Goal: Transaction & Acquisition: Purchase product/service

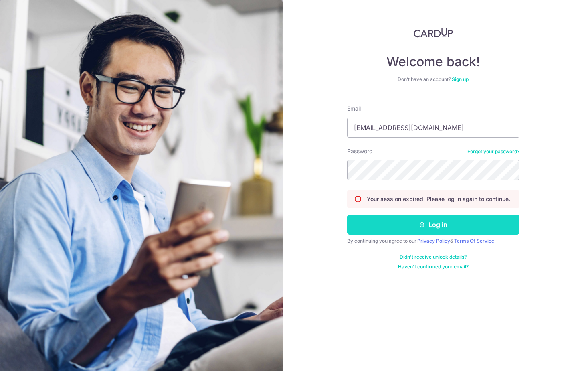
click at [413, 233] on button "Log in" at bounding box center [433, 225] width 172 height 20
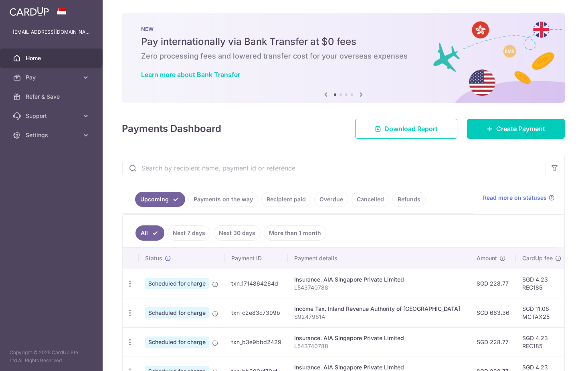
click at [282, 199] on link "Recipient paid" at bounding box center [286, 199] width 50 height 15
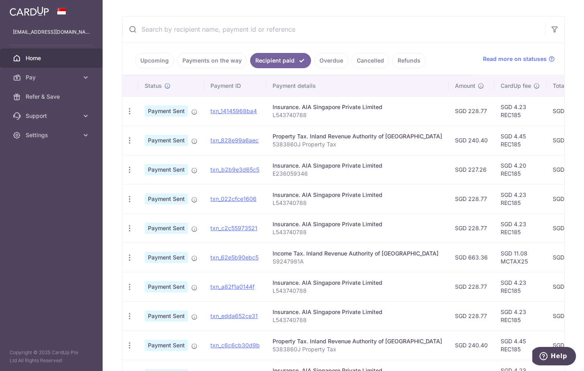
scroll to position [141, 0]
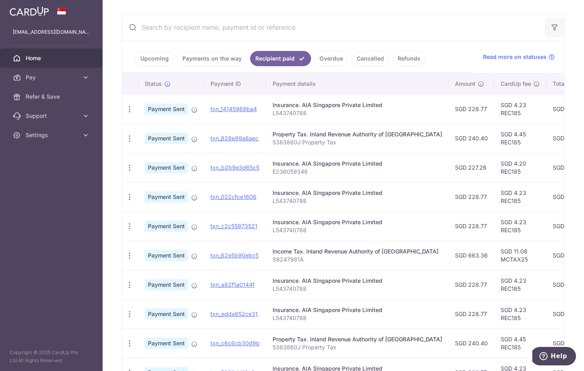
click at [559, 26] on icon "button" at bounding box center [555, 27] width 8 height 8
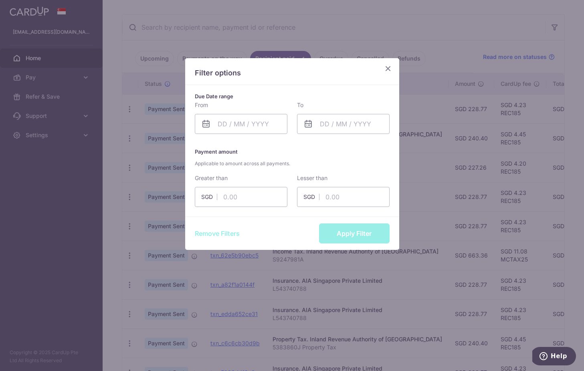
click at [397, 61] on div "Filter options" at bounding box center [292, 71] width 214 height 27
click at [387, 66] on icon "Close" at bounding box center [388, 68] width 10 height 10
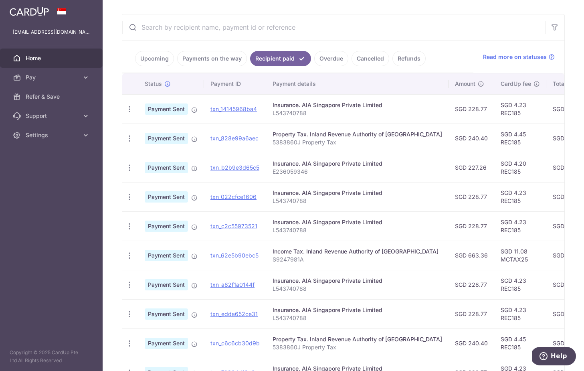
click at [354, 35] on input "text" at bounding box center [333, 27] width 423 height 26
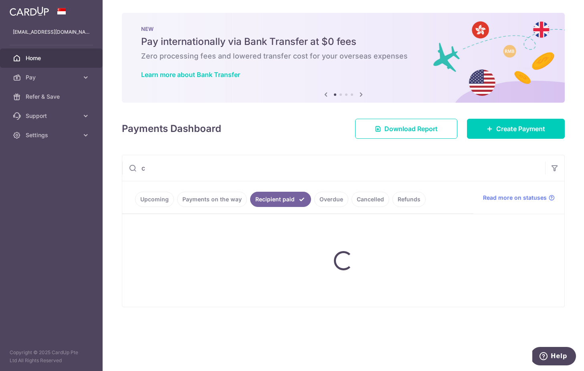
scroll to position [0, 0]
type input "crossing"
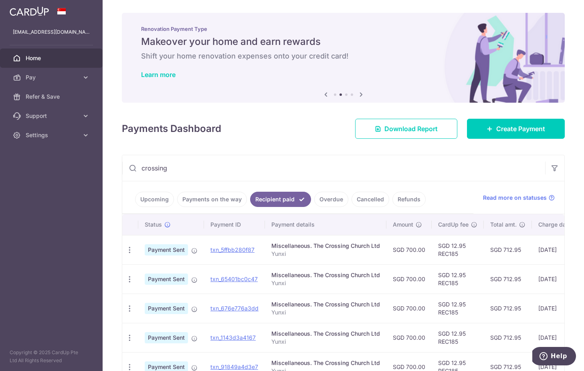
click at [359, 94] on icon at bounding box center [362, 94] width 10 height 10
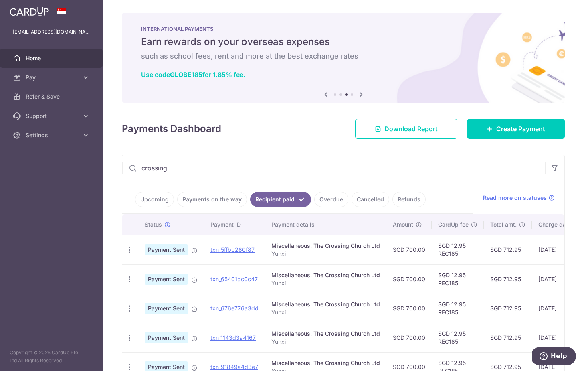
click at [359, 94] on icon at bounding box center [362, 94] width 10 height 10
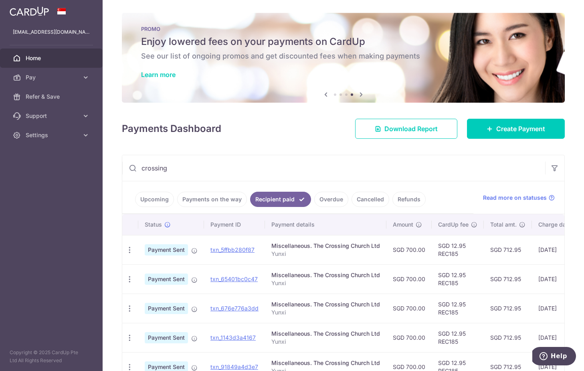
click at [350, 62] on div "PROMO Enjoy lowered fees on your payments on CardUp See our list of ongoing pro…" at bounding box center [343, 53] width 443 height 80
click at [157, 72] on link "Learn more" at bounding box center [158, 75] width 34 height 8
click at [481, 128] on link "Create Payment" at bounding box center [516, 129] width 98 height 20
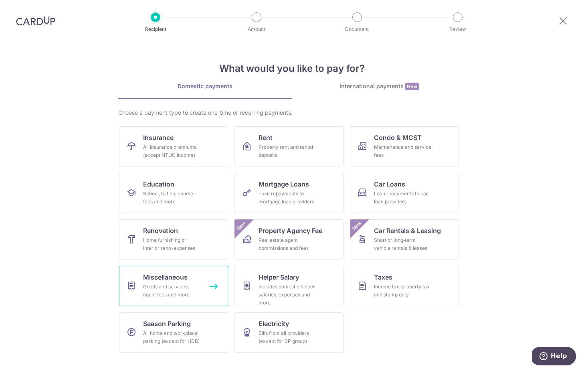
click at [220, 288] on link "Miscellaneous Goods and services, agent fees and more" at bounding box center [173, 286] width 109 height 40
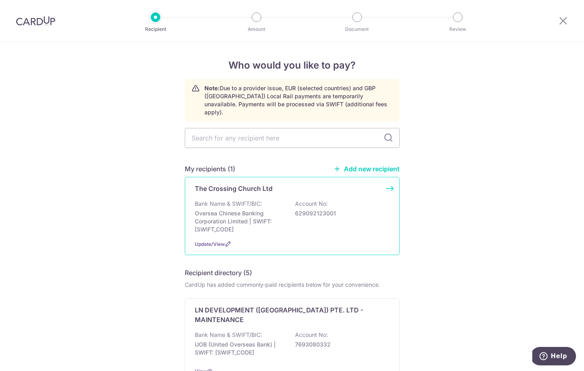
click at [294, 185] on div "The Crossing Church Ltd" at bounding box center [287, 189] width 185 height 10
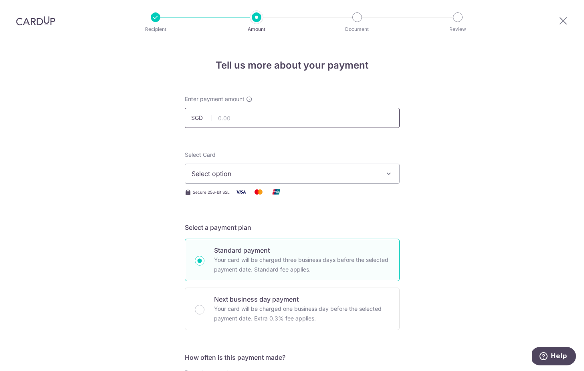
click at [305, 124] on input "text" at bounding box center [292, 118] width 215 height 20
type input "2,800.00"
click at [287, 165] on button "Select option" at bounding box center [292, 174] width 215 height 20
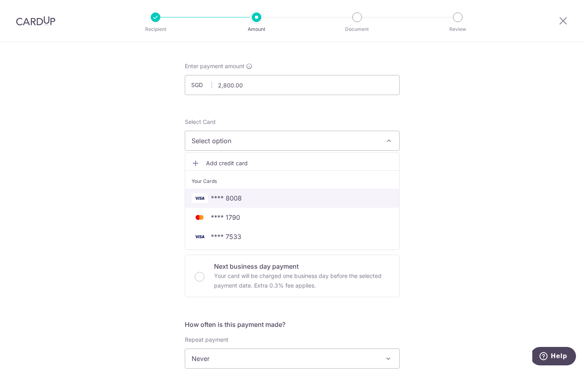
scroll to position [37, 0]
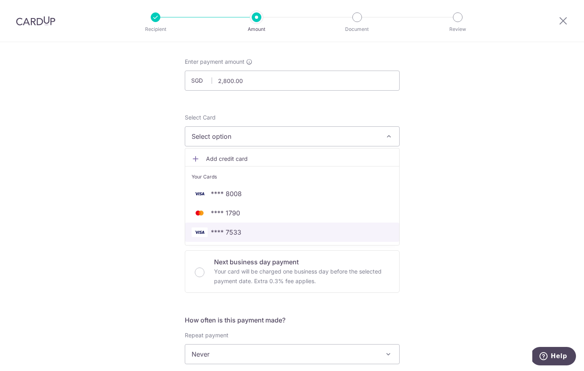
click at [249, 235] on span "**** 7533" at bounding box center [292, 232] width 201 height 10
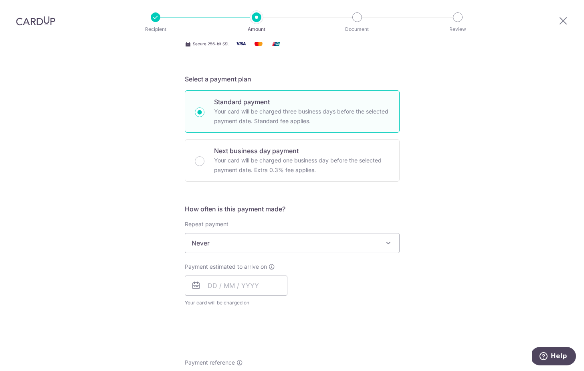
scroll to position [152, 0]
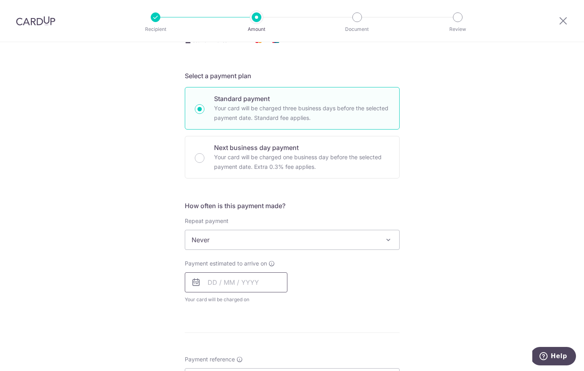
click at [218, 277] on input "text" at bounding box center [236, 282] width 103 height 20
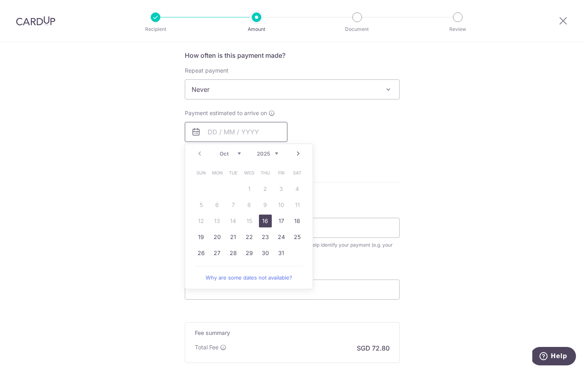
scroll to position [317, 0]
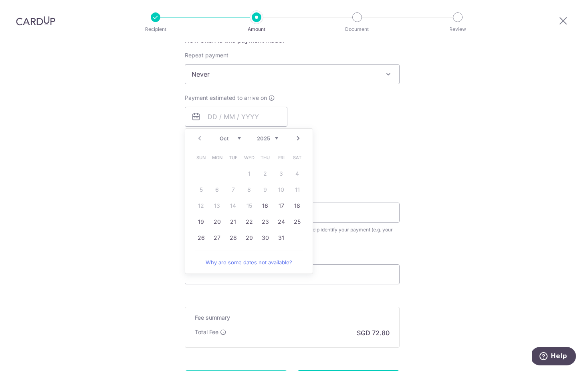
click at [298, 137] on link "Next" at bounding box center [299, 139] width 10 height 10
click at [282, 192] on link "7" at bounding box center [281, 189] width 13 height 13
type input "07/11/2025"
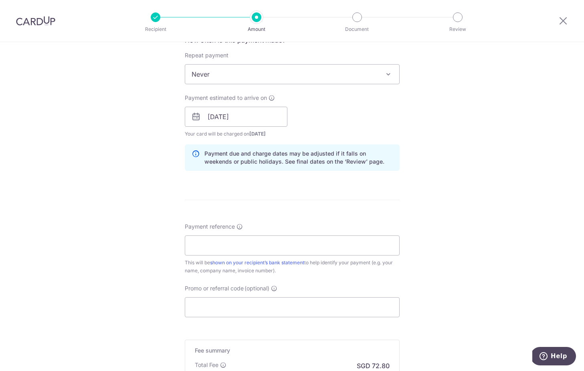
click at [366, 132] on div "Payment estimated to arrive on 07/11/2025 Prev Next Nov Dec 2025 2026 2027 2028…" at bounding box center [292, 116] width 225 height 44
click at [281, 248] on input "Payment reference" at bounding box center [292, 245] width 215 height 20
type input "O"
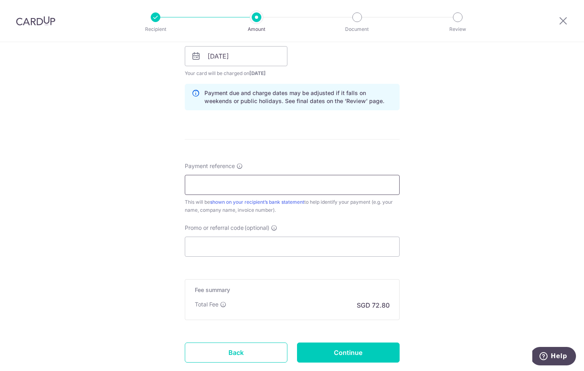
scroll to position [378, 0]
click at [268, 249] on input "Promo or referral code (optional)" at bounding box center [292, 246] width 215 height 20
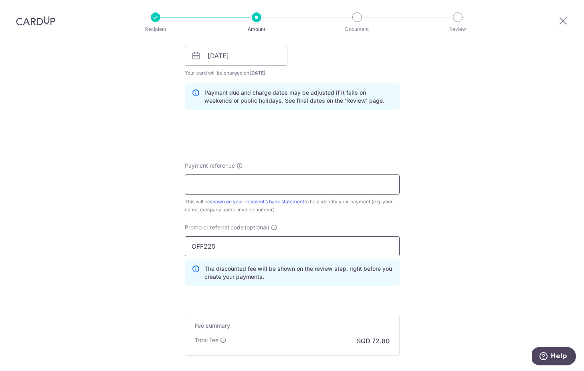
type input "OFF225"
click at [346, 182] on input "Payment reference" at bounding box center [292, 184] width 215 height 20
type input "Yunxi"
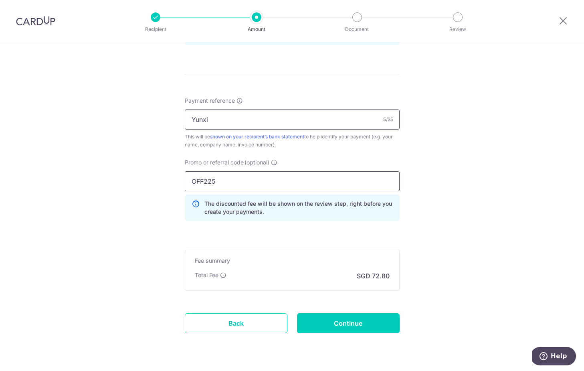
scroll to position [445, 0]
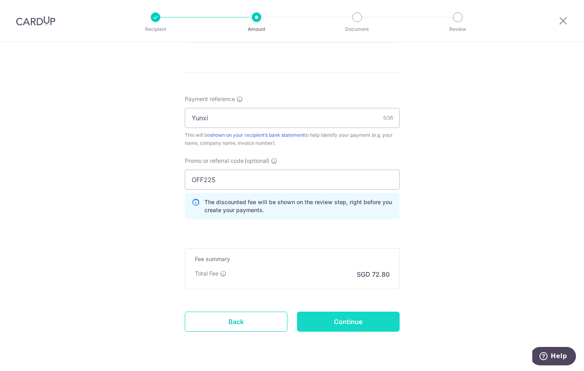
click at [332, 323] on input "Continue" at bounding box center [348, 322] width 103 height 20
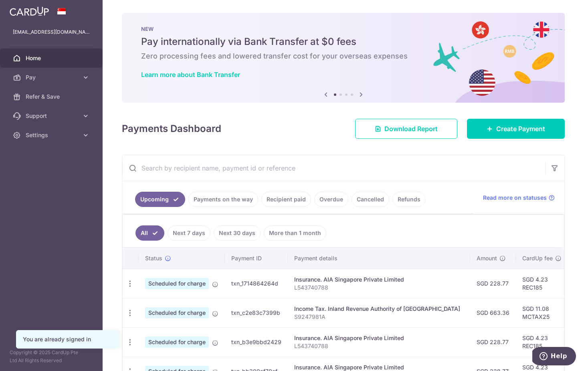
click at [302, 164] on input "text" at bounding box center [333, 168] width 423 height 26
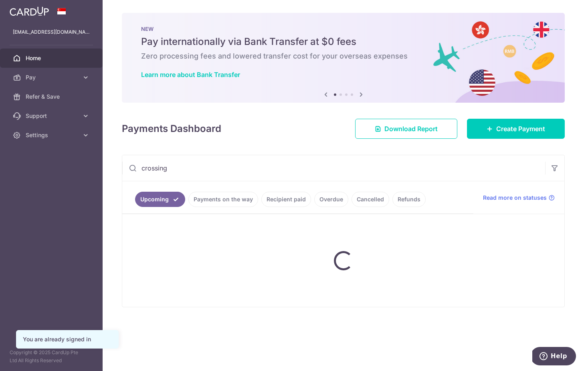
type input "crossing"
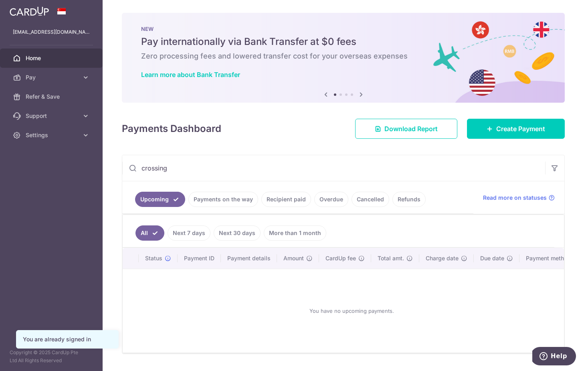
click at [270, 165] on input "crossing" at bounding box center [333, 168] width 423 height 26
click at [277, 199] on link "Recipient paid" at bounding box center [286, 199] width 50 height 15
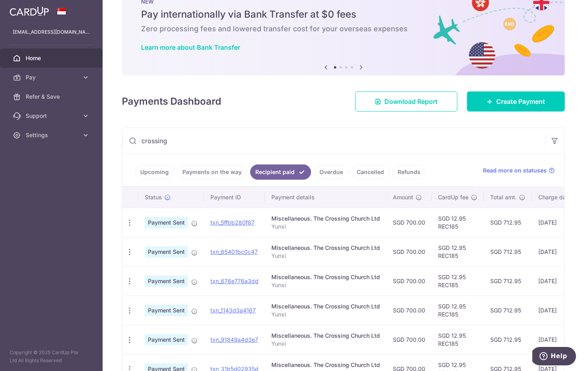
scroll to position [45, 0]
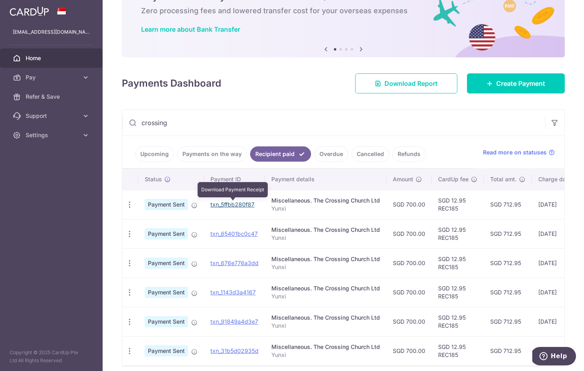
click at [243, 203] on link "txn_5ffbb280f87" at bounding box center [233, 204] width 44 height 7
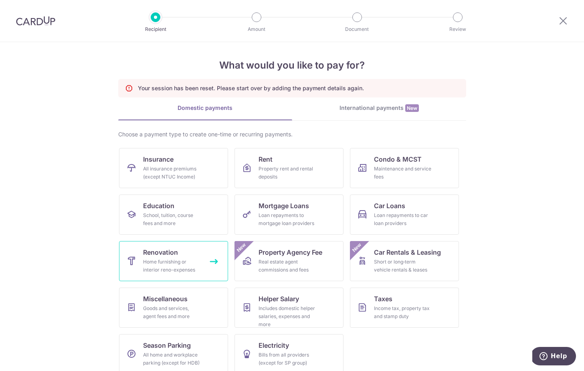
scroll to position [13, 0]
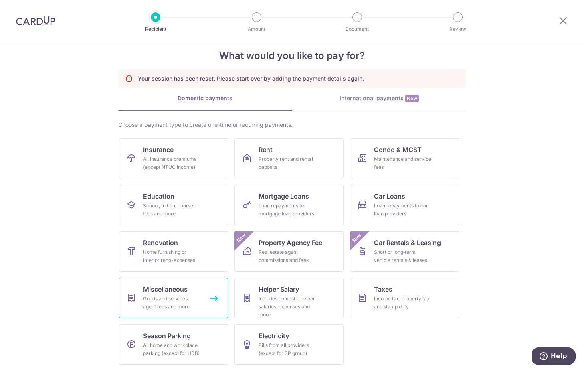
click at [158, 292] on span "Miscellaneous" at bounding box center [165, 289] width 45 height 10
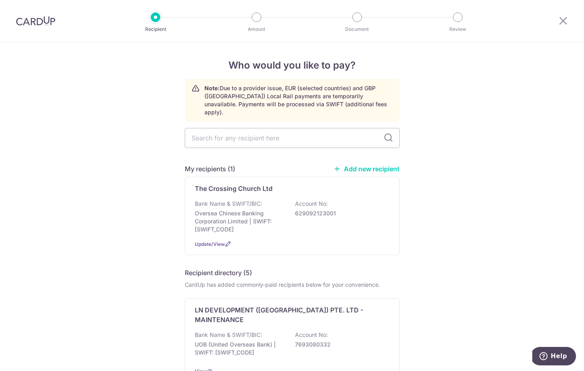
click at [271, 138] on input "text" at bounding box center [292, 138] width 215 height 20
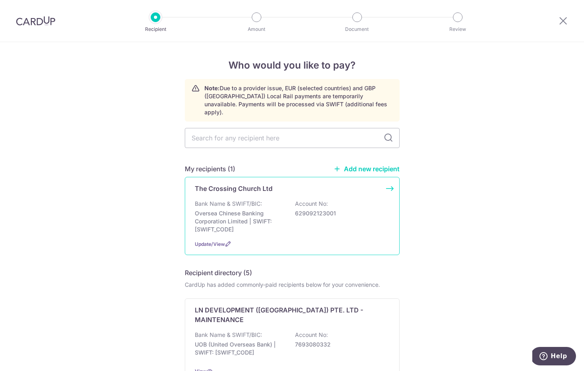
click at [268, 191] on div "The Crossing Church Ltd Bank Name & SWIFT/BIC: Oversea Chinese Banking Corporat…" at bounding box center [292, 216] width 215 height 78
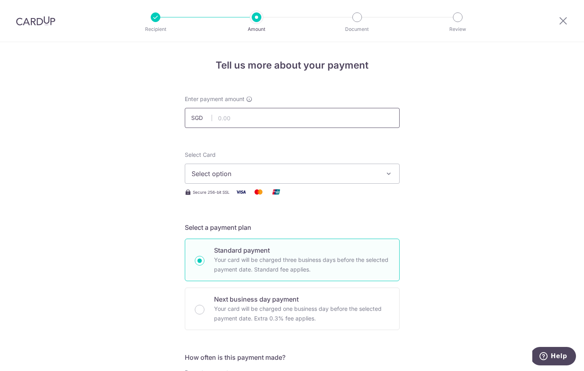
click at [257, 123] on input "text" at bounding box center [292, 118] width 215 height 20
click at [255, 172] on span "Select option" at bounding box center [285, 174] width 187 height 10
type input "2,800.00"
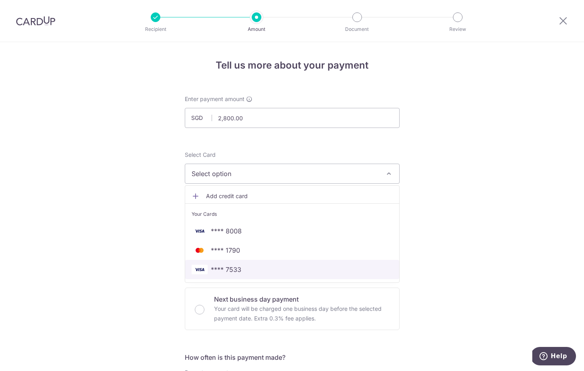
click at [254, 266] on span "**** 7533" at bounding box center [292, 270] width 201 height 10
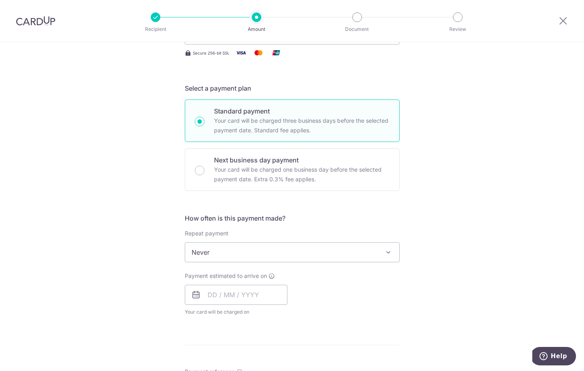
scroll to position [151, 0]
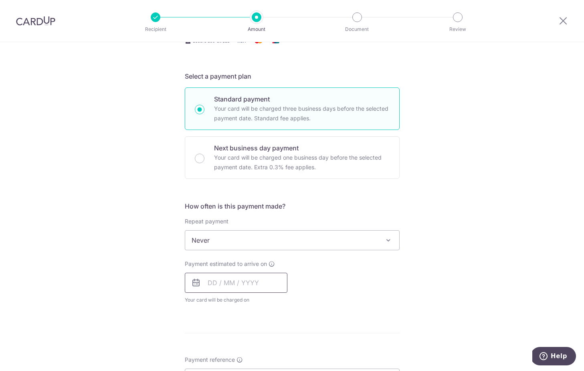
click at [207, 285] on input "text" at bounding box center [236, 283] width 103 height 20
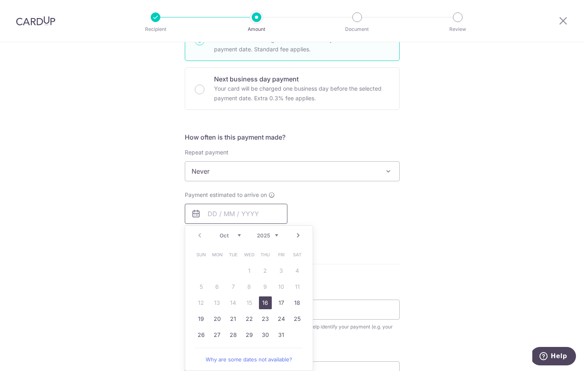
scroll to position [226, 0]
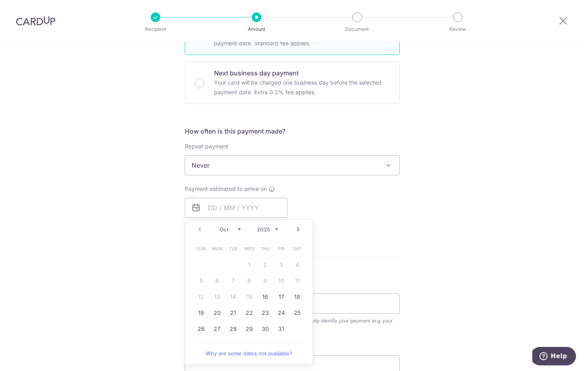
click at [300, 232] on link "Next" at bounding box center [299, 230] width 10 height 10
click at [276, 284] on link "7" at bounding box center [281, 280] width 13 height 13
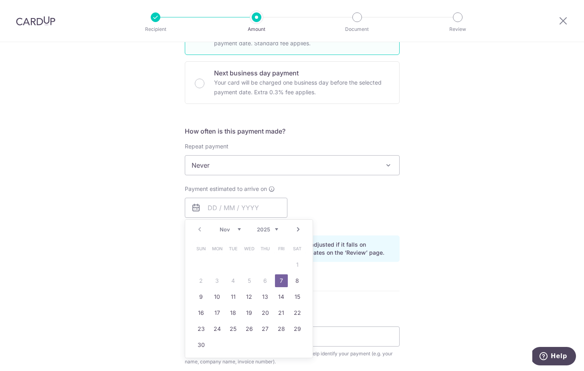
type input "07/11/2025"
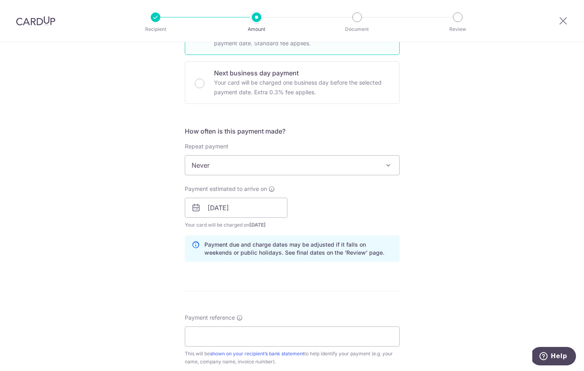
click at [389, 231] on div "How often is this payment made? Repeat payment Never Every week Every month Eve…" at bounding box center [292, 197] width 215 height 142
click at [288, 334] on input "Payment reference" at bounding box center [292, 336] width 215 height 20
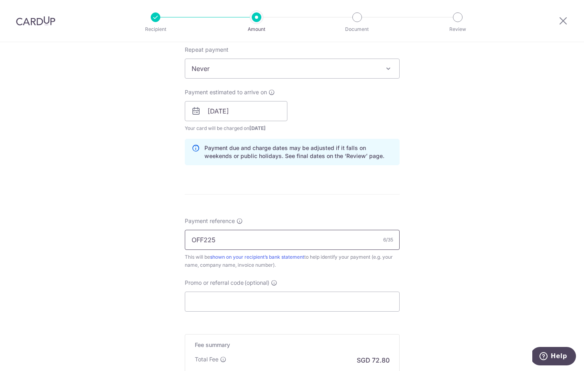
scroll to position [324, 0]
type input "OFF225"
click at [282, 291] on input "Promo or referral code (optional)" at bounding box center [292, 300] width 215 height 20
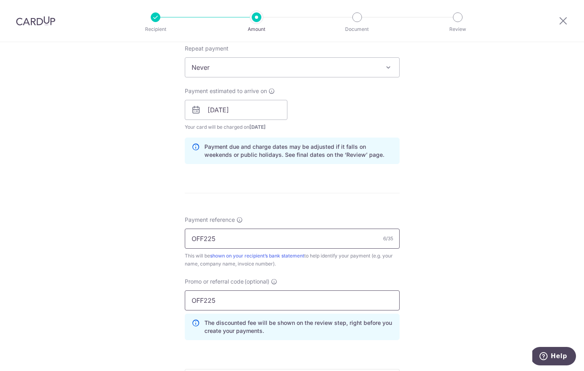
type input "OFF225"
click at [274, 236] on input "OFF225" at bounding box center [292, 239] width 215 height 20
type input "Yunxi"
click at [328, 207] on form "Enter payment amount SGD 2,800.00 2800.00 Select Card **** 7533 Add credit card…" at bounding box center [292, 123] width 215 height 704
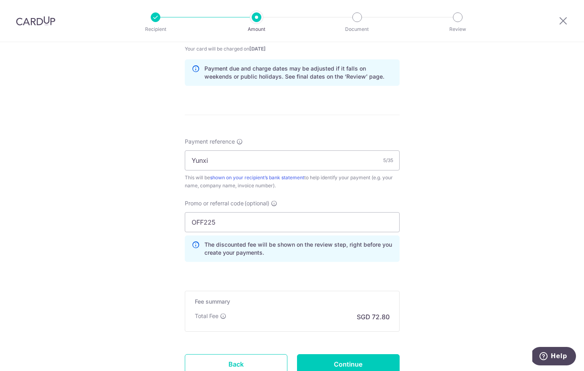
scroll to position [403, 0]
click at [340, 359] on input "Continue" at bounding box center [348, 363] width 103 height 20
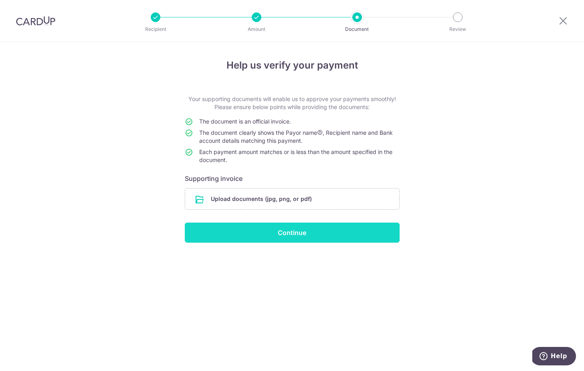
click at [237, 229] on input "Continue" at bounding box center [292, 233] width 215 height 20
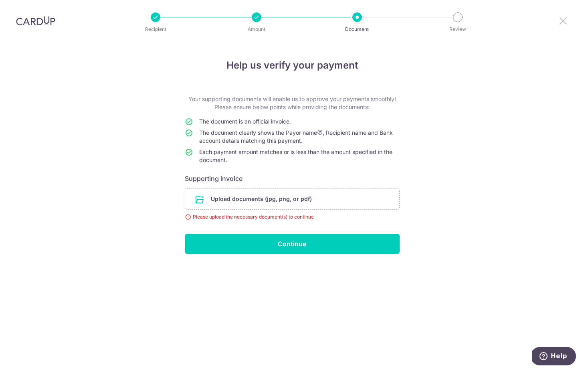
click at [560, 21] on icon at bounding box center [564, 21] width 10 height 10
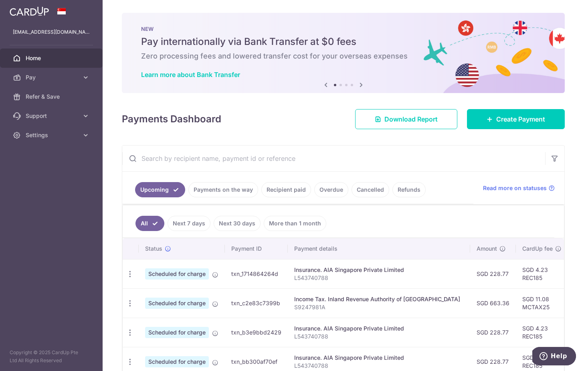
click at [500, 132] on div "× Pause Schedule Pause all future payments in this series Pause just this one p…" at bounding box center [344, 185] width 482 height 371
click at [496, 118] on span "Create Payment" at bounding box center [520, 119] width 49 height 10
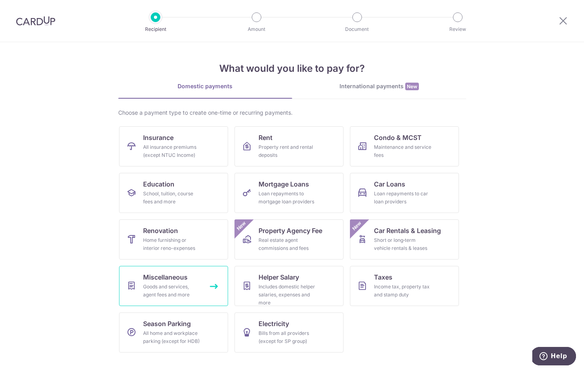
click at [160, 283] on div "Goods and services, agent fees and more" at bounding box center [172, 291] width 58 height 16
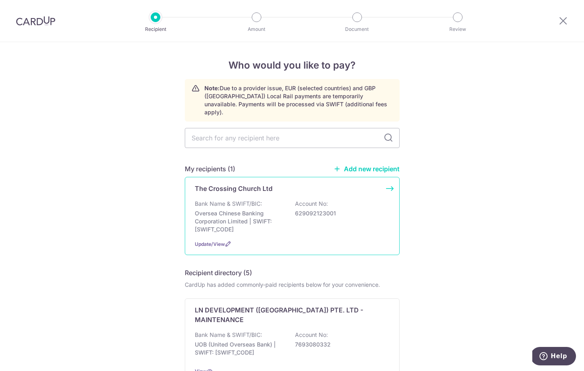
click at [257, 200] on p "Bank Name & SWIFT/BIC:" at bounding box center [228, 204] width 67 height 8
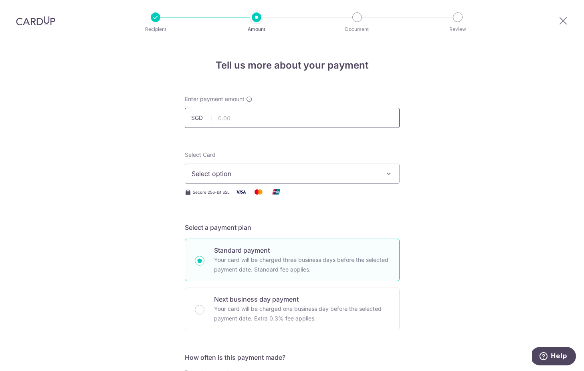
click at [343, 122] on input "text" at bounding box center [292, 118] width 215 height 20
type input "2,800.00"
click at [300, 174] on span "Select option" at bounding box center [285, 174] width 187 height 10
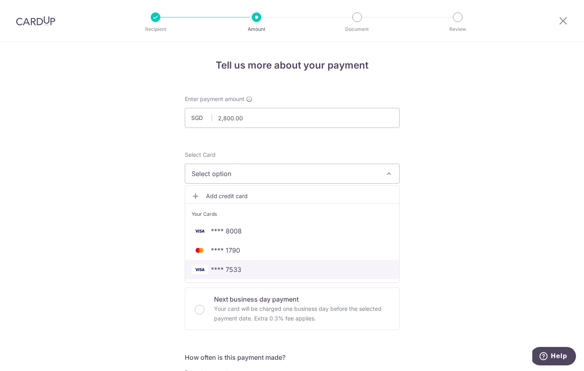
click at [279, 264] on link "**** 7533" at bounding box center [292, 269] width 214 height 19
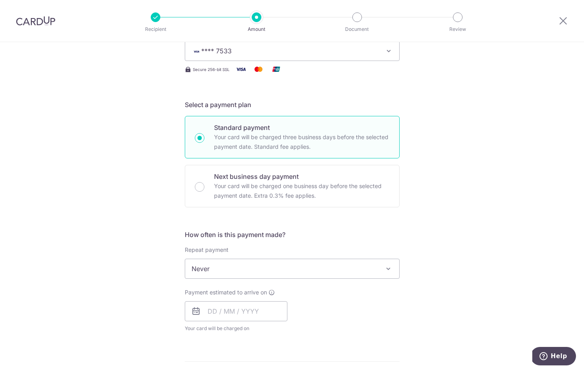
scroll to position [295, 0]
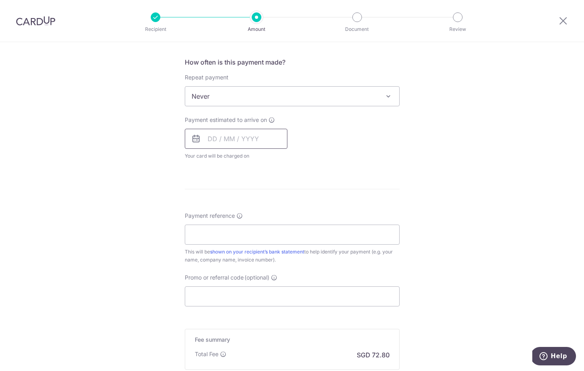
click at [226, 138] on input "text" at bounding box center [236, 139] width 103 height 20
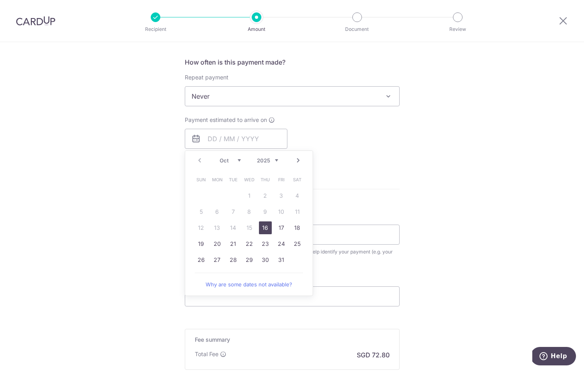
click at [300, 159] on link "Next" at bounding box center [299, 161] width 10 height 10
click at [252, 227] on link "12" at bounding box center [249, 227] width 13 height 13
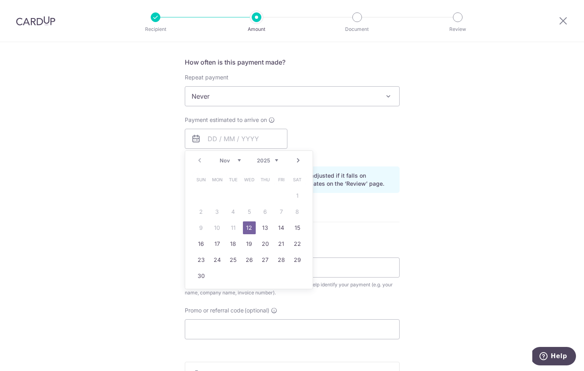
type input "12/11/2025"
click at [339, 216] on form "Enter payment amount SGD 2,800.00 2800.00 Select Card **** 7533 Add credit card…" at bounding box center [292, 134] width 215 height 668
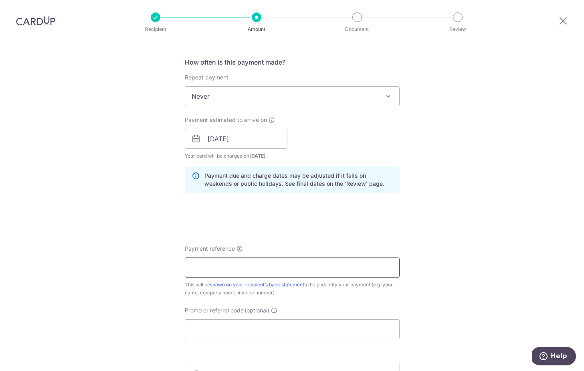
click at [344, 264] on input "Payment reference" at bounding box center [292, 267] width 215 height 20
type input "Yunxi"
click at [330, 318] on div "Promo or referral code (optional) The discounted fee will be shown on the revie…" at bounding box center [292, 322] width 215 height 33
click at [326, 331] on input "Promo or referral code (optional)" at bounding box center [292, 329] width 215 height 20
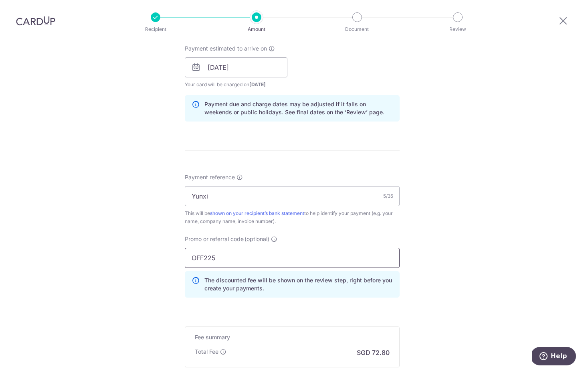
scroll to position [433, 0]
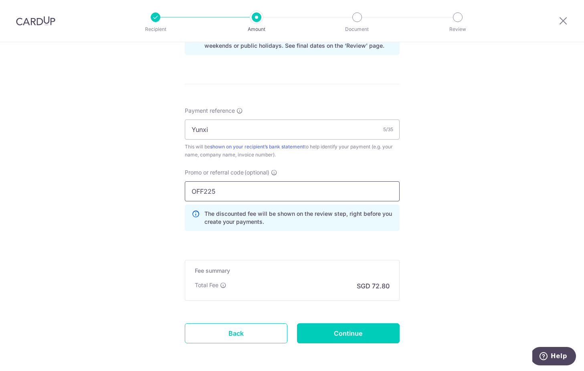
type input "OFF225"
click at [438, 302] on div "Tell us more about your payment Enter payment amount SGD 2,800.00 2800.00 Selec…" at bounding box center [292, 6] width 584 height 794
click at [374, 336] on input "Continue" at bounding box center [348, 333] width 103 height 20
